Goal: Transaction & Acquisition: Download file/media

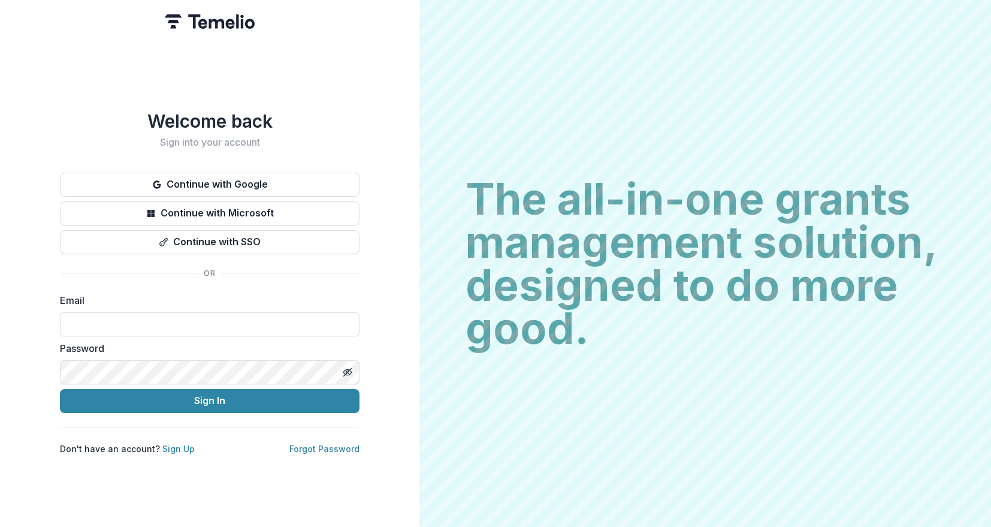
type input "**********"
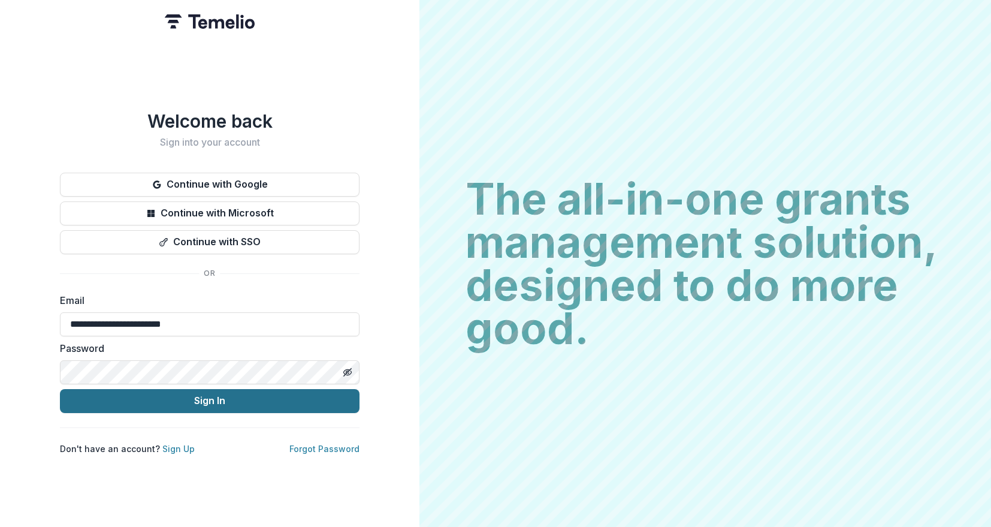
click at [195, 401] on button "Sign In" at bounding box center [210, 401] width 300 height 24
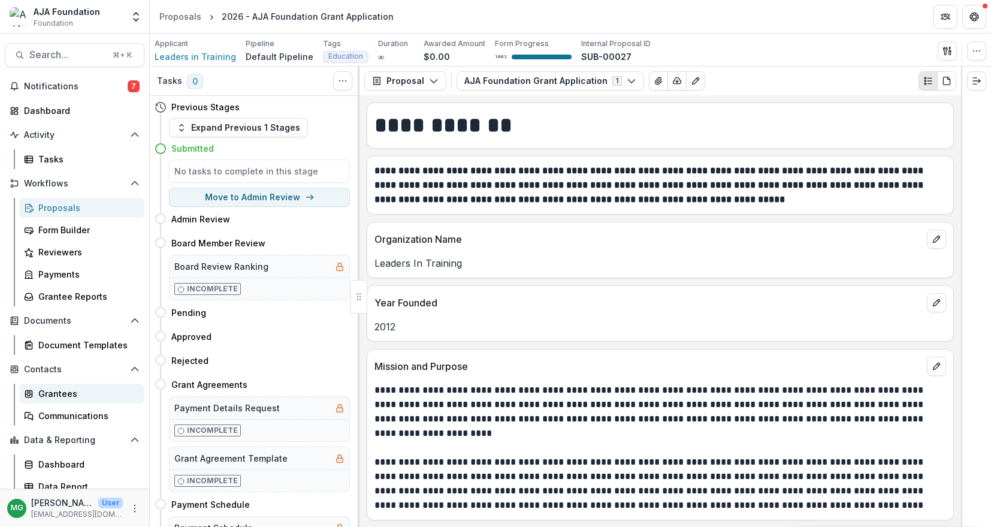
click at [58, 392] on div "Grantees" at bounding box center [86, 393] width 96 height 13
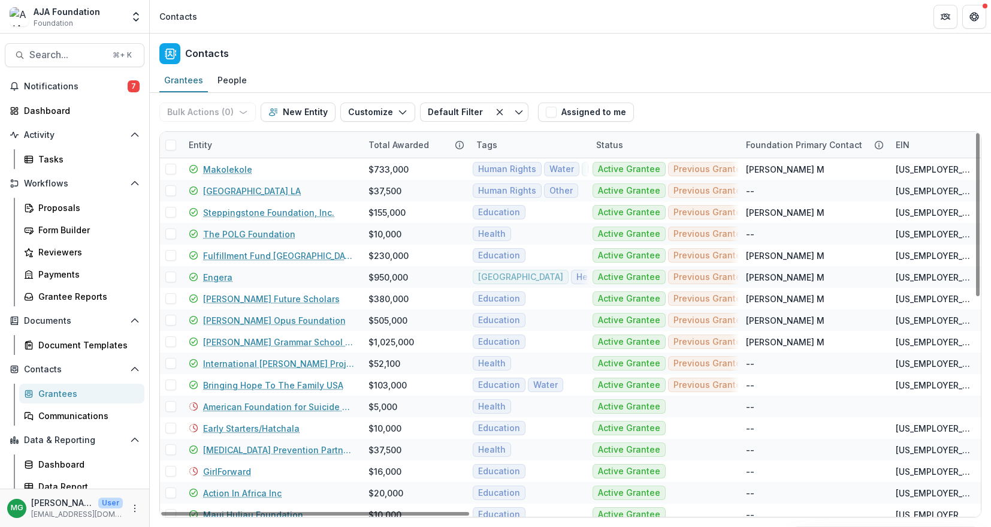
click at [207, 144] on div "Entity" at bounding box center [201, 144] width 38 height 13
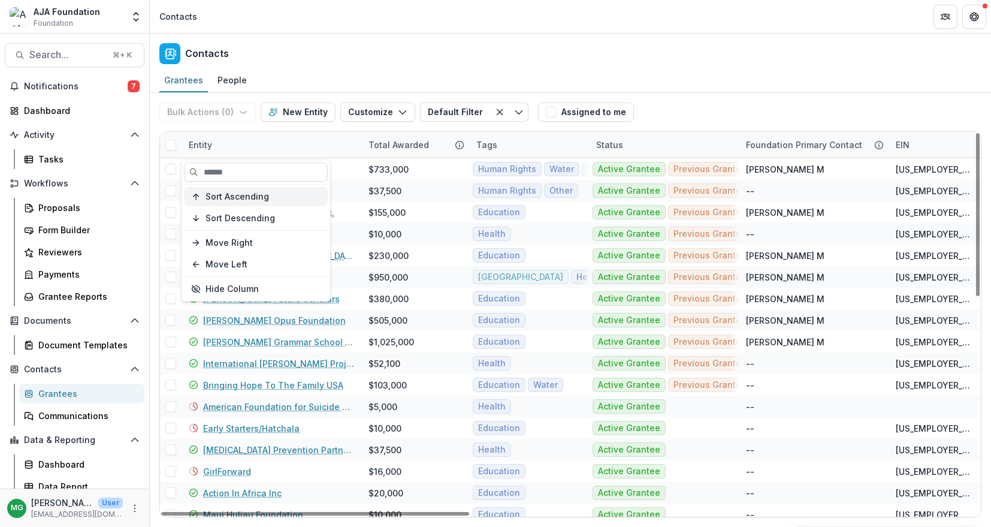
click at [234, 200] on span "Sort Ascending" at bounding box center [238, 197] width 64 height 10
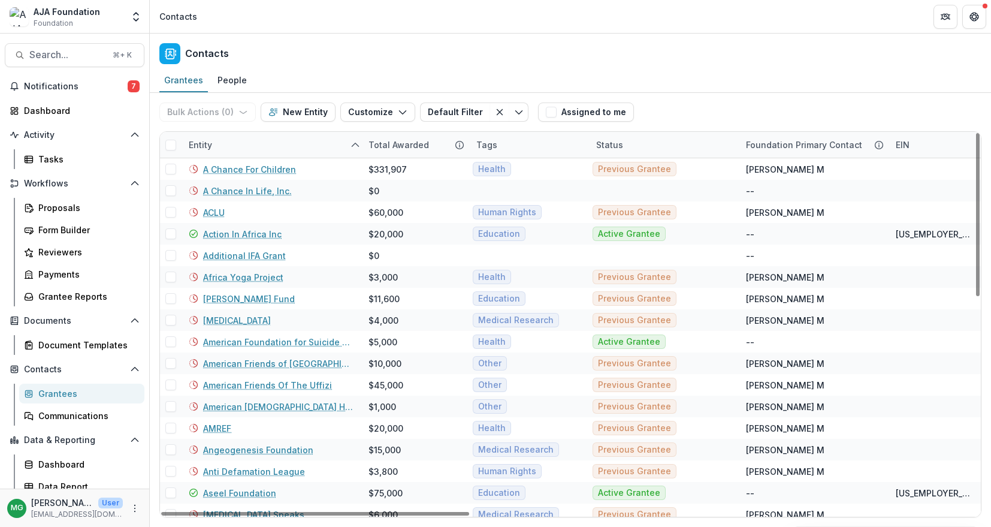
click at [334, 58] on div "Contacts" at bounding box center [570, 51] width 841 height 35
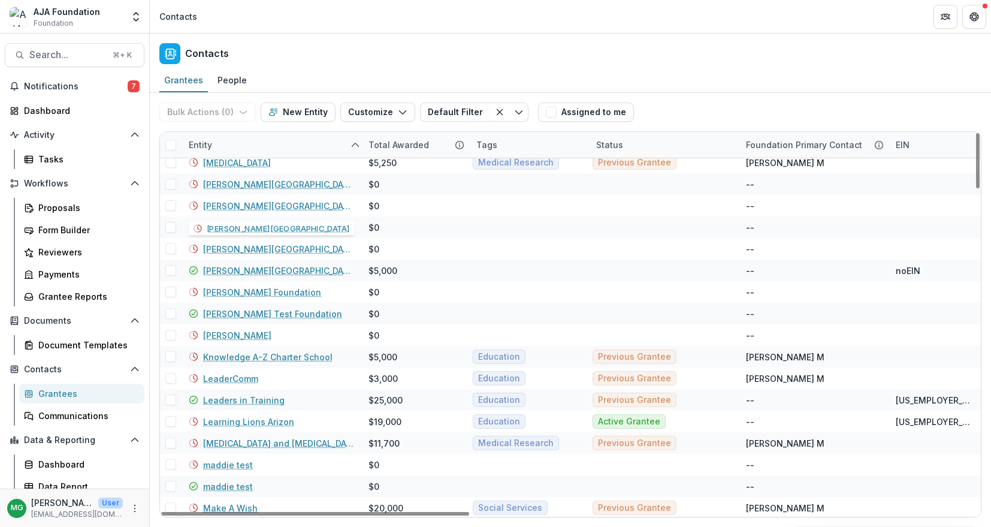
scroll to position [1865, 0]
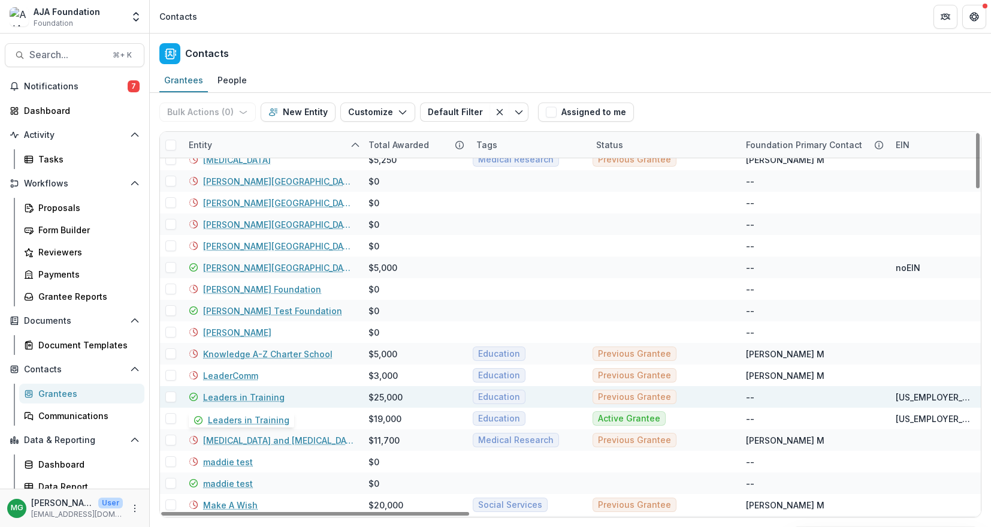
click at [266, 394] on link "Leaders in Training" at bounding box center [243, 397] width 81 height 13
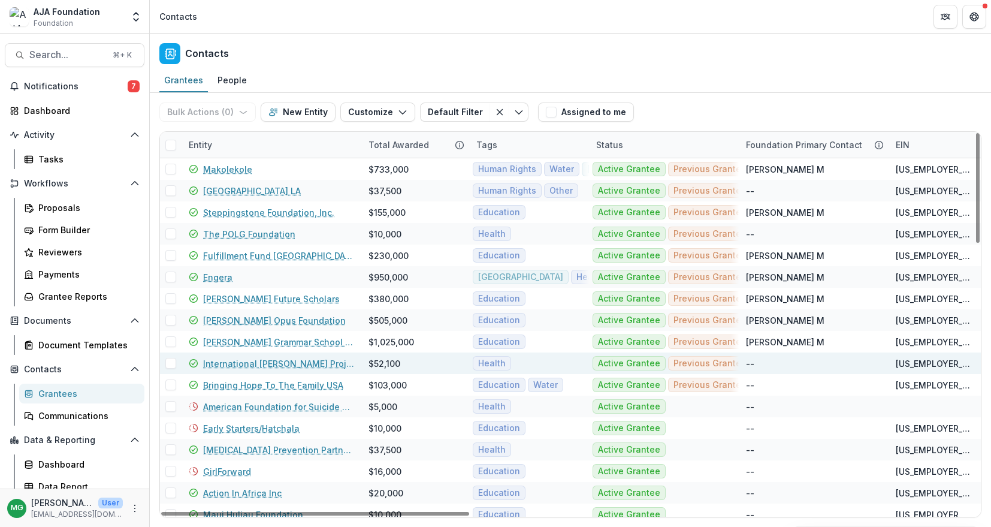
scroll to position [98, 0]
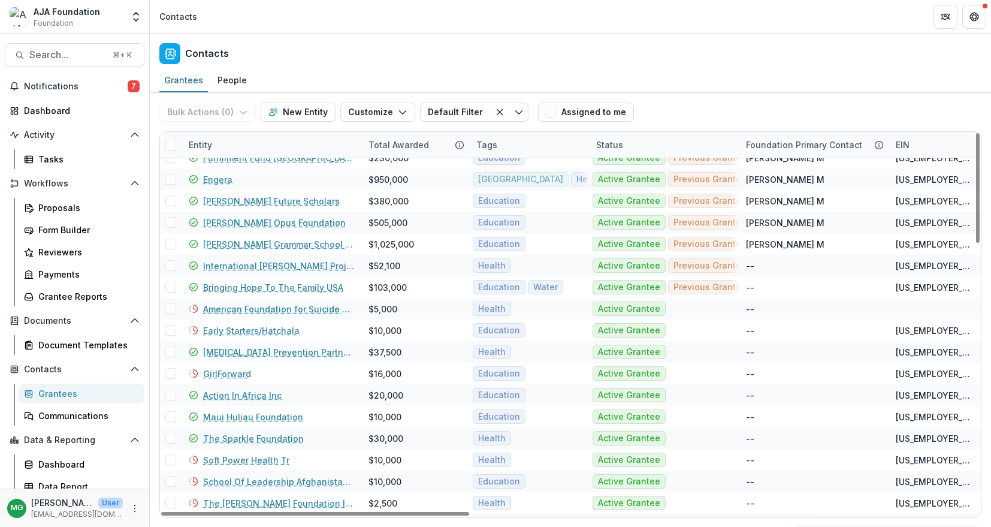
click at [208, 144] on div "Entity" at bounding box center [201, 144] width 38 height 13
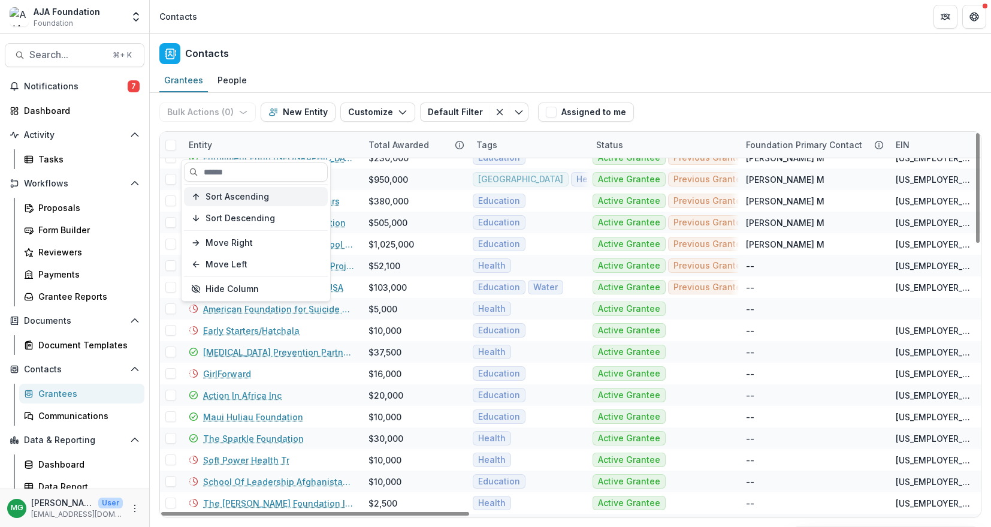
click at [216, 197] on span "Sort Ascending" at bounding box center [238, 197] width 64 height 10
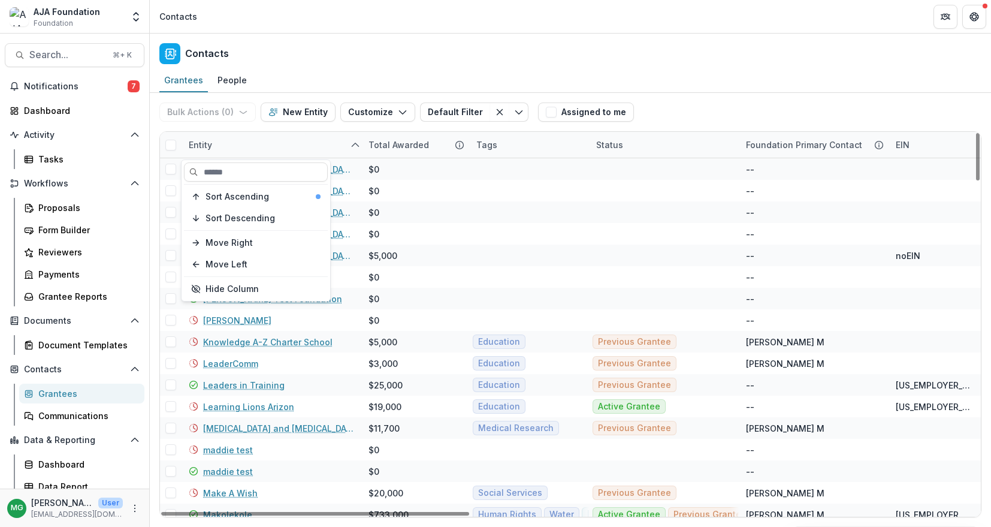
scroll to position [1890, 0]
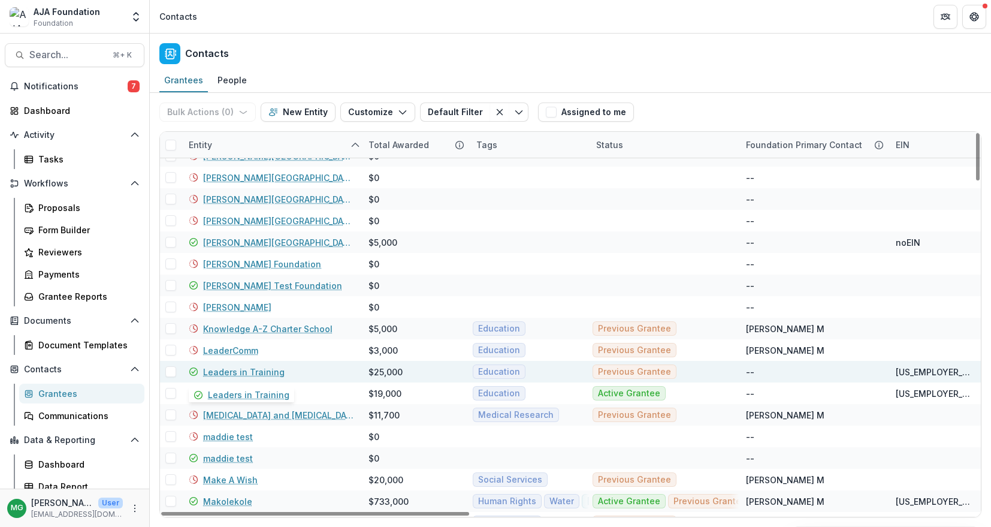
click at [265, 373] on link "Leaders in Training" at bounding box center [243, 371] width 81 height 13
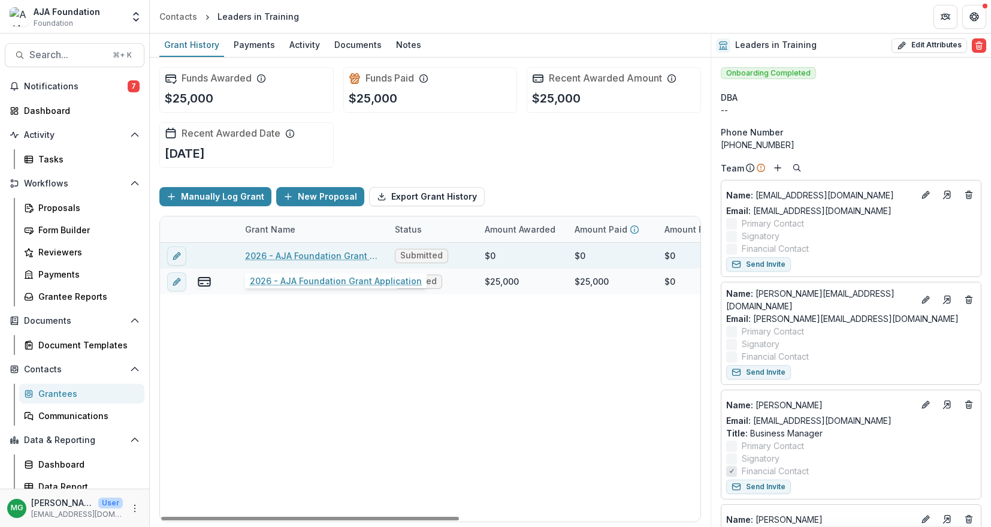
click at [364, 255] on link "2026 - AJA Foundation Grant Application" at bounding box center [312, 255] width 135 height 13
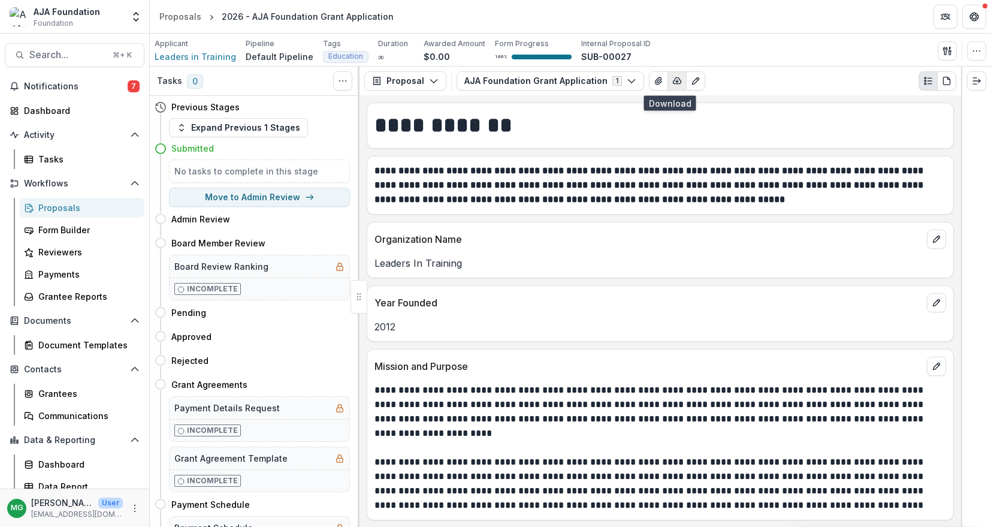
click at [672, 84] on icon "button" at bounding box center [677, 81] width 10 height 10
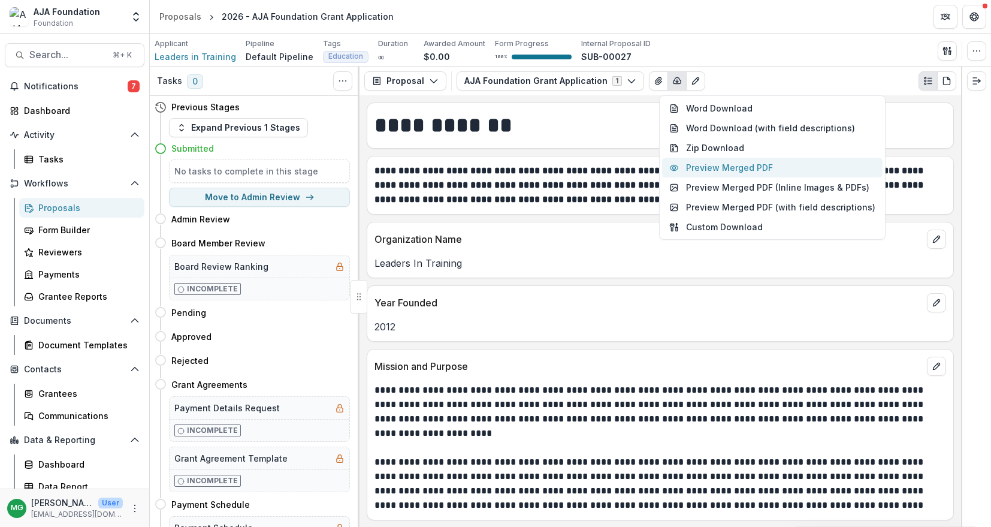
click at [718, 170] on button "Preview Merged PDF" at bounding box center [772, 168] width 220 height 20
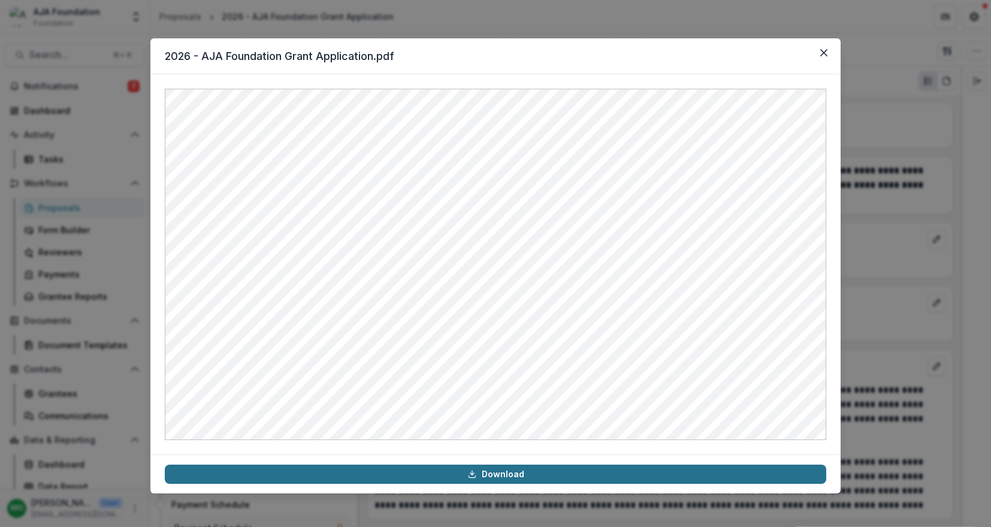
click at [501, 477] on link "Download" at bounding box center [495, 473] width 661 height 19
